Goal: Navigation & Orientation: Find specific page/section

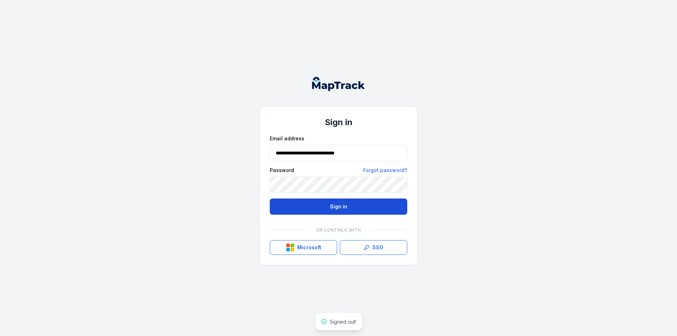
click at [340, 209] on button "Sign in" at bounding box center [339, 207] width 138 height 16
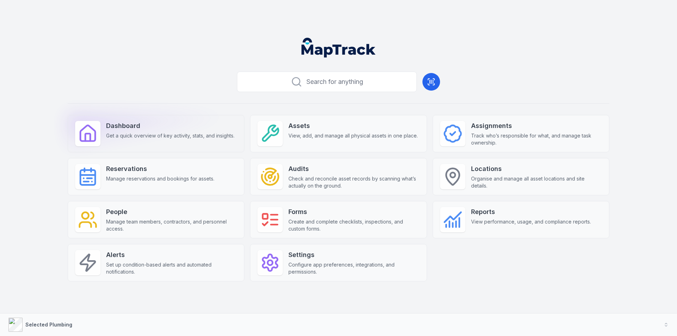
click at [107, 130] on strong "Dashboard" at bounding box center [170, 126] width 128 height 10
